Goal: Task Accomplishment & Management: Use online tool/utility

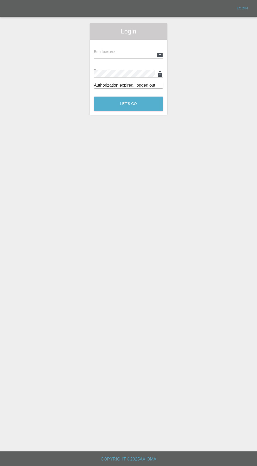
click at [113, 54] on input "text" at bounding box center [124, 55] width 61 height 8
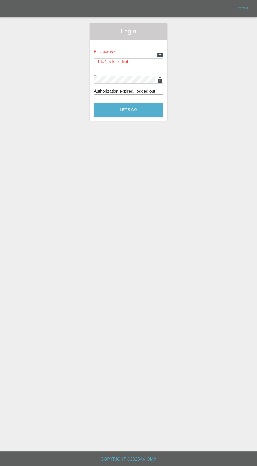
type input "[EMAIL_ADDRESS][DOMAIN_NAME]"
click at [94, 103] on button "Let's Go" at bounding box center [128, 110] width 69 height 14
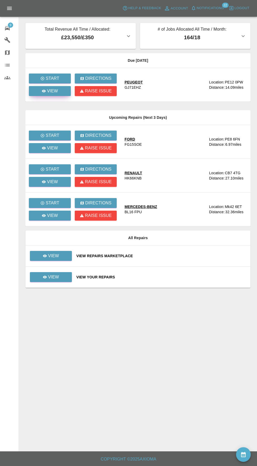
click at [44, 91] on icon at bounding box center [44, 91] width 4 height 3
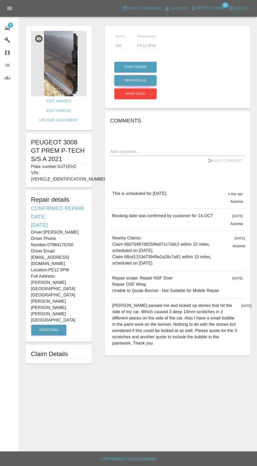
click at [132, 80] on button "Reschedule" at bounding box center [135, 80] width 42 height 11
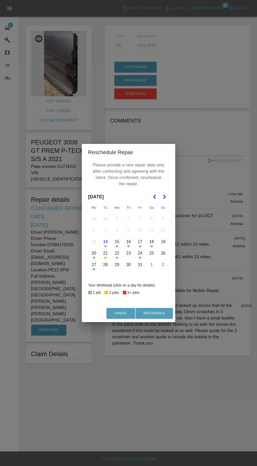
click at [128, 253] on button "23" at bounding box center [128, 253] width 11 height 11
click at [157, 313] on button "Reschedule" at bounding box center [153, 313] width 37 height 11
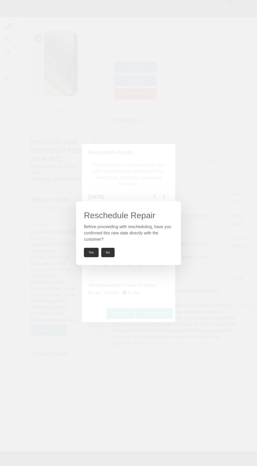
click at [88, 252] on button "Yes" at bounding box center [91, 252] width 15 height 9
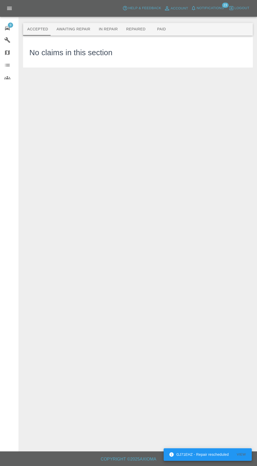
click at [70, 29] on button "Awaiting Repair" at bounding box center [73, 29] width 42 height 13
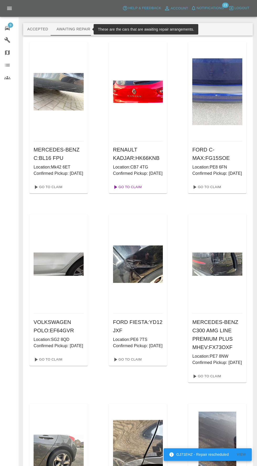
click at [128, 191] on link "Go To Claim" at bounding box center [127, 187] width 32 height 8
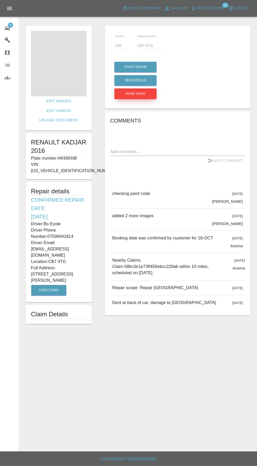
click at [127, 97] on button "Raise issue" at bounding box center [135, 93] width 42 height 11
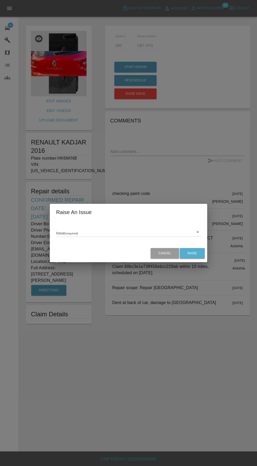
click at [121, 235] on body "Axioma Help & Feedback Account Notifications 23 Logout 9 Repair home Garages Ma…" at bounding box center [128, 233] width 257 height 466
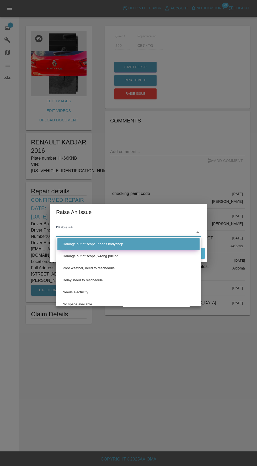
click at [129, 247] on li "Damage out of scope, needs bodyshop" at bounding box center [128, 244] width 142 height 12
type input "Damage out of scope, needs bodyshop"
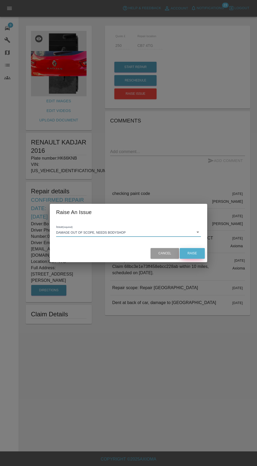
click at [197, 254] on button "Raise" at bounding box center [191, 253] width 25 height 11
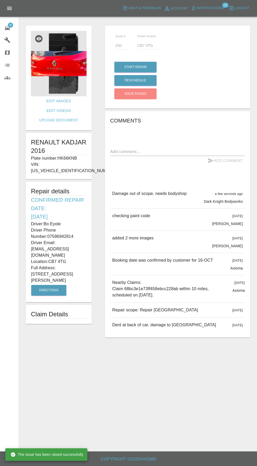
click at [11, 23] on span "9" at bounding box center [10, 25] width 5 height 5
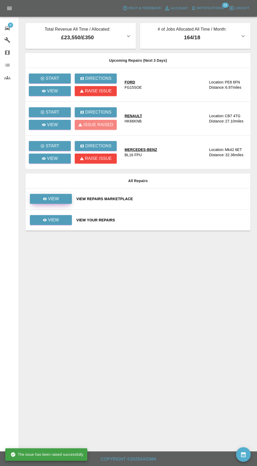
click at [54, 197] on p "View" at bounding box center [53, 199] width 11 height 6
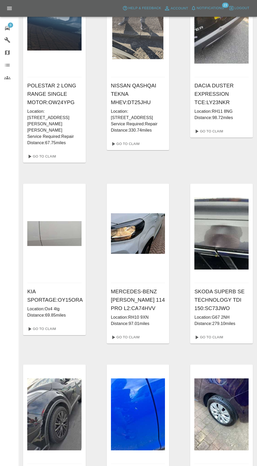
scroll to position [81, 0]
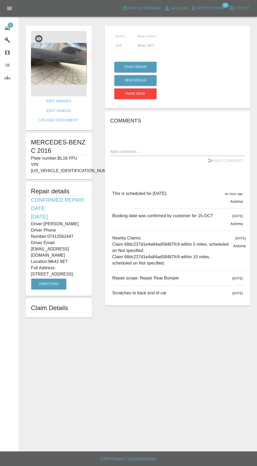
click at [40, 64] on img at bounding box center [58, 63] width 55 height 65
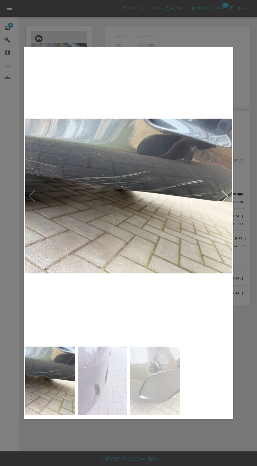
click at [112, 392] on img at bounding box center [102, 381] width 50 height 69
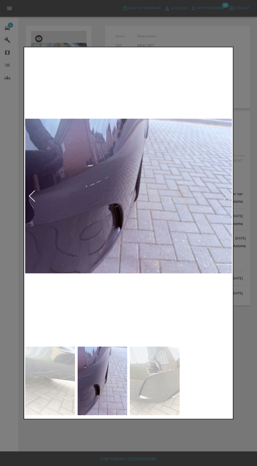
click at [170, 383] on img at bounding box center [155, 381] width 50 height 69
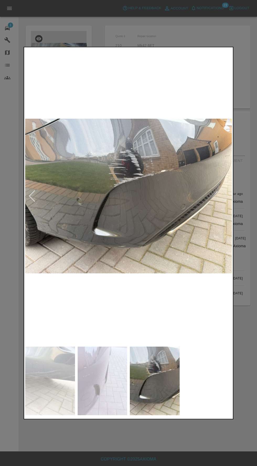
click at [59, 383] on img at bounding box center [50, 381] width 50 height 69
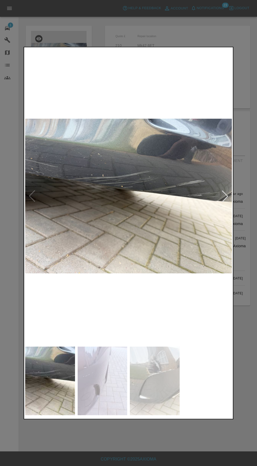
click at [155, 455] on div at bounding box center [128, 233] width 257 height 466
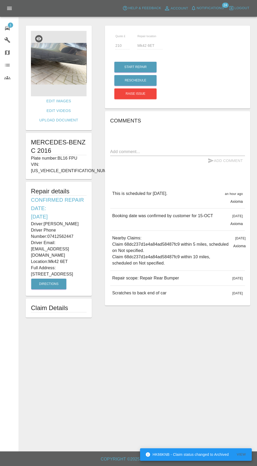
click at [41, 68] on img at bounding box center [58, 63] width 55 height 65
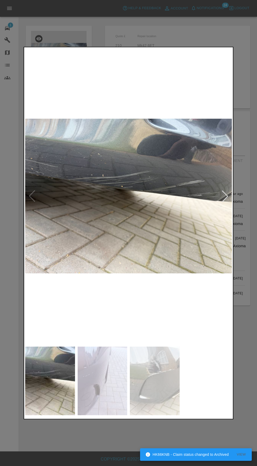
click at [114, 382] on img at bounding box center [102, 381] width 50 height 69
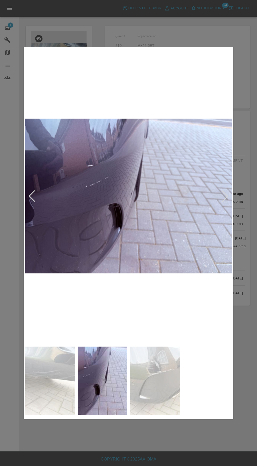
click at [169, 385] on img at bounding box center [155, 381] width 50 height 69
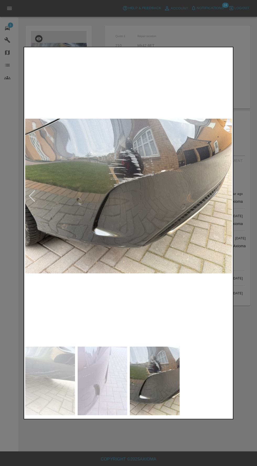
click at [143, 440] on div at bounding box center [128, 233] width 257 height 466
